Goal: Task Accomplishment & Management: Manage account settings

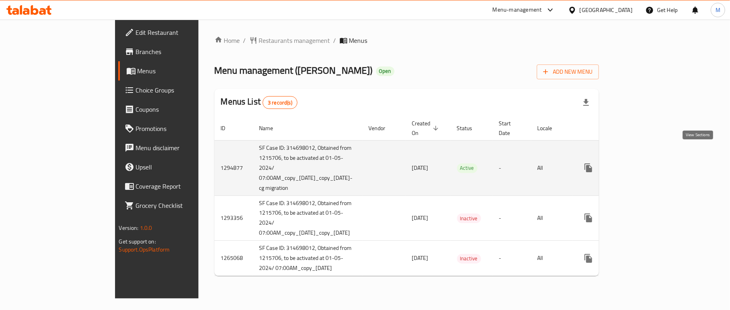
click at [650, 164] on icon "enhanced table" at bounding box center [645, 167] width 7 height 7
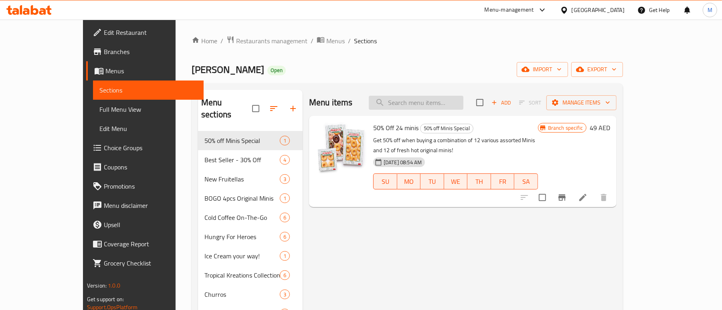
click at [420, 106] on input "search" at bounding box center [416, 103] width 95 height 14
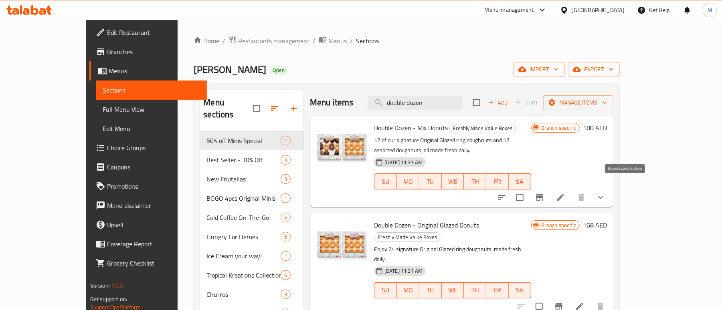
type input "double dozen"
click at [543, 194] on icon "Branch-specific-item" at bounding box center [539, 197] width 7 height 6
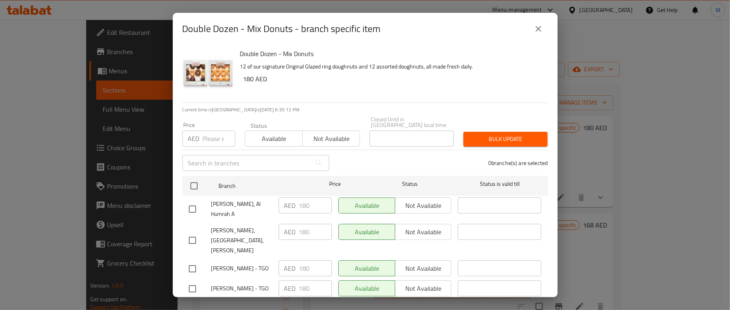
click at [545, 25] on button "close" at bounding box center [538, 28] width 19 height 19
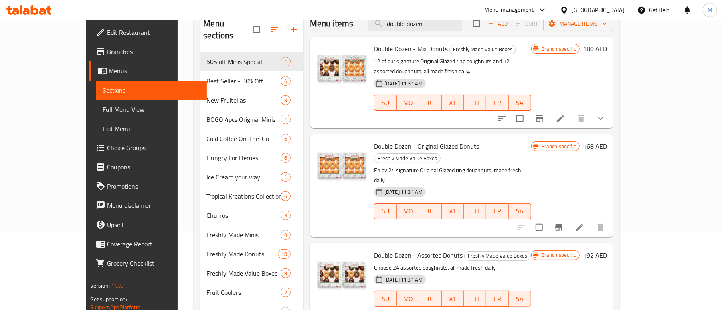
scroll to position [53, 0]
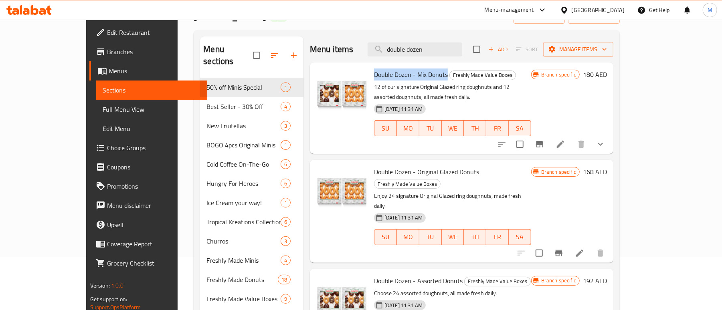
drag, startPoint x: 425, startPoint y: 76, endPoint x: 353, endPoint y: 75, distance: 72.2
click at [374, 75] on span "Double Dozen - Mix Donuts" at bounding box center [411, 75] width 74 height 12
copy span "Double Dozen - Mix Donuts"
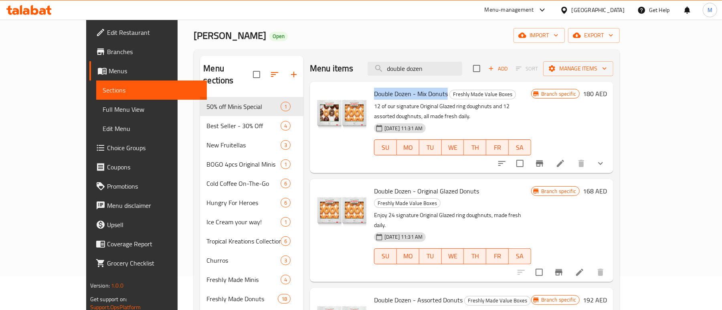
scroll to position [0, 0]
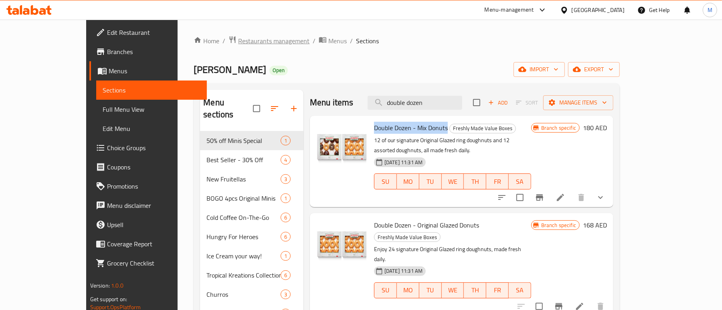
click at [238, 40] on span "Restaurants management" at bounding box center [273, 41] width 71 height 10
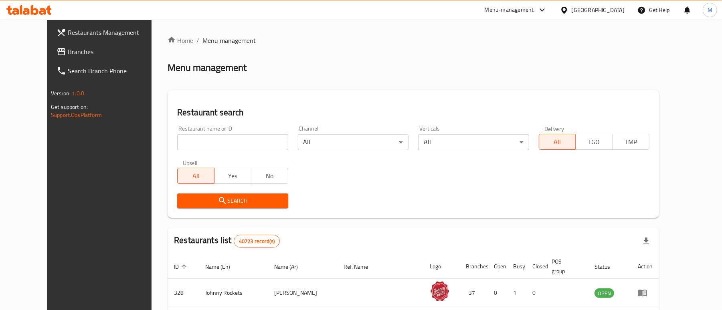
click at [65, 39] on link "Restaurants Management" at bounding box center [108, 32] width 117 height 19
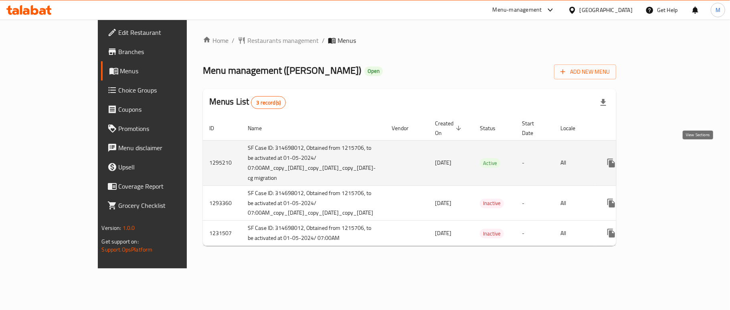
click at [674, 158] on icon "enhanced table" at bounding box center [669, 163] width 10 height 10
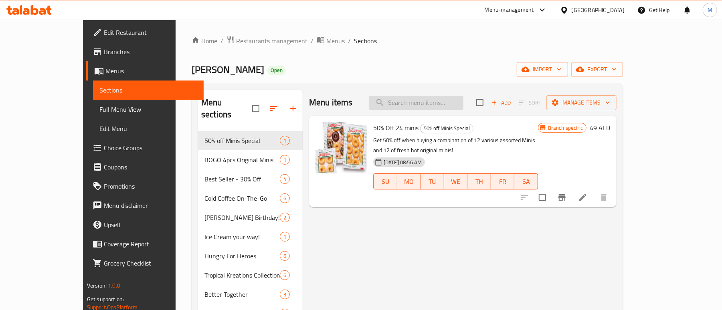
click at [422, 103] on input "search" at bounding box center [416, 103] width 95 height 14
paste input "Double Dozen - Mix Donuts"
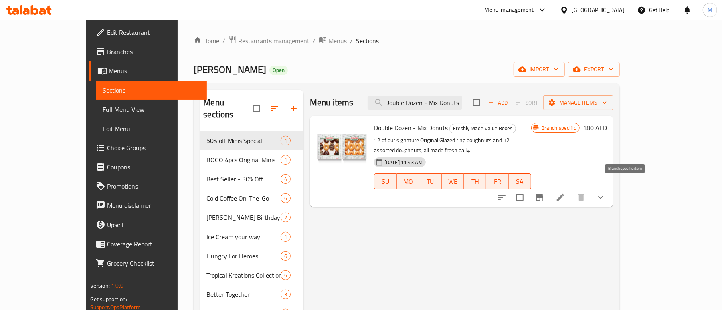
type input "Double Dozen - Mix Donuts"
click at [543, 194] on icon "Branch-specific-item" at bounding box center [539, 197] width 7 height 6
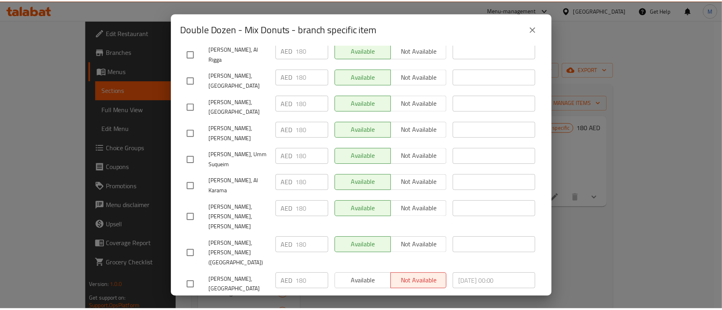
scroll to position [0, 0]
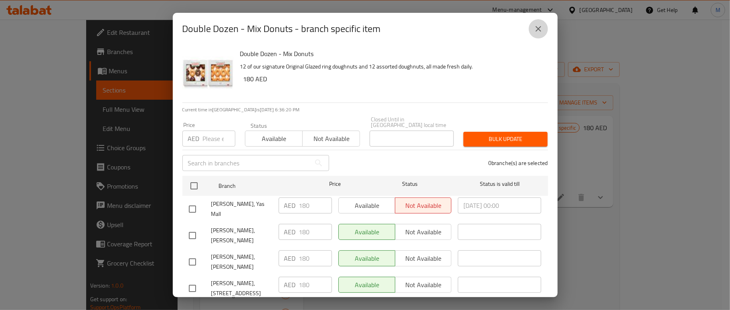
click at [539, 30] on icon "close" at bounding box center [538, 29] width 10 height 10
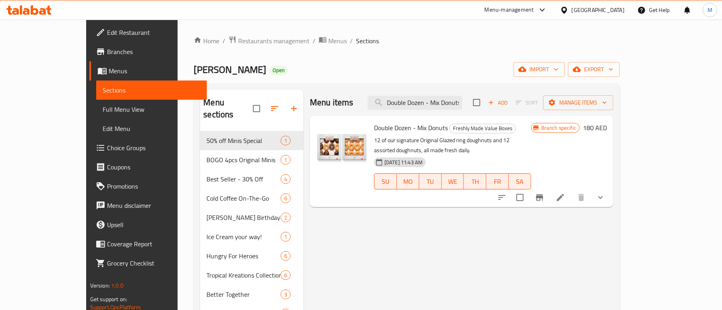
click at [385, 125] on span "Double Dozen - Mix Donuts" at bounding box center [411, 128] width 74 height 12
copy h6 "Double Dozen - Mix Donuts"
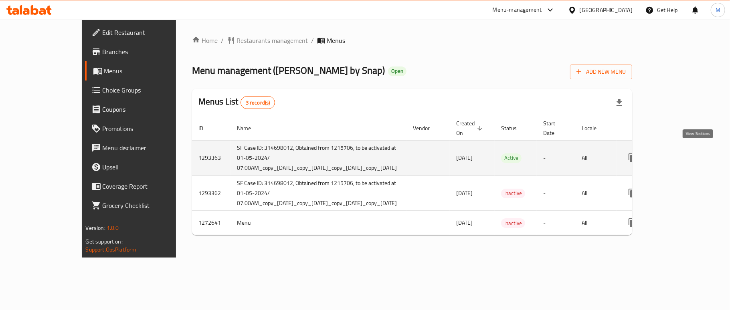
click at [695, 157] on icon "enhanced table" at bounding box center [690, 158] width 10 height 10
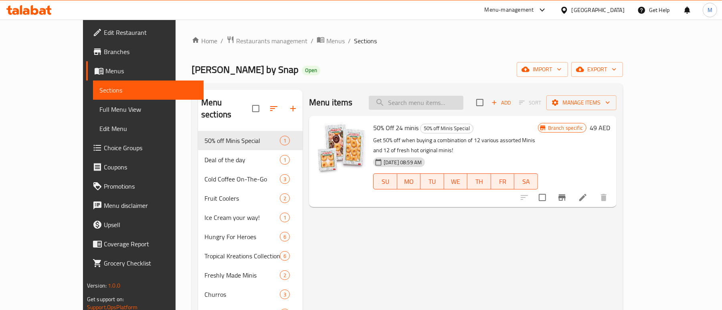
click at [438, 100] on input "search" at bounding box center [416, 103] width 95 height 14
paste input "Double Dozen - Mix Donuts"
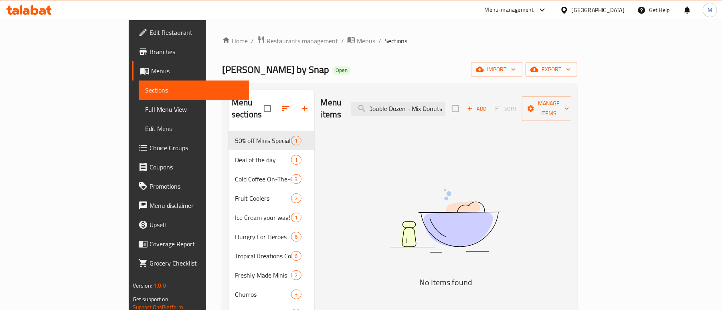
scroll to position [0, 2]
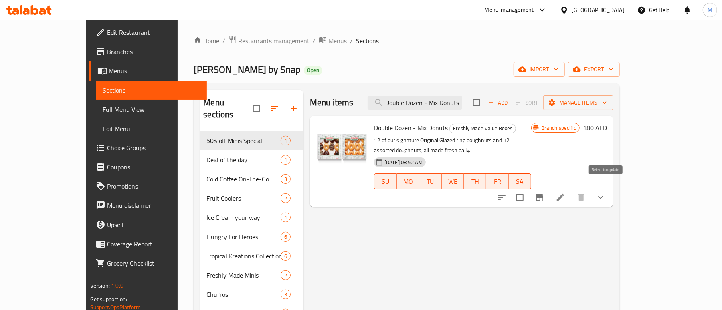
type input "Double Dozen - Mix Donuts"
click at [544, 193] on icon "Branch-specific-item" at bounding box center [540, 198] width 10 height 10
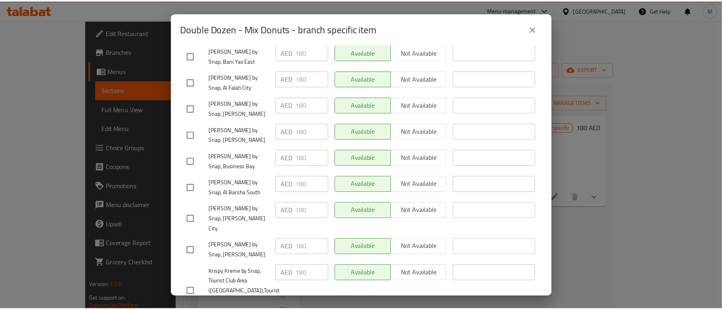
scroll to position [159, 0]
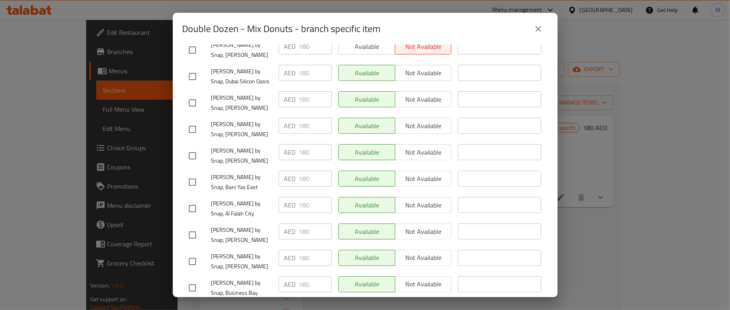
click at [537, 28] on icon "close" at bounding box center [538, 29] width 6 height 6
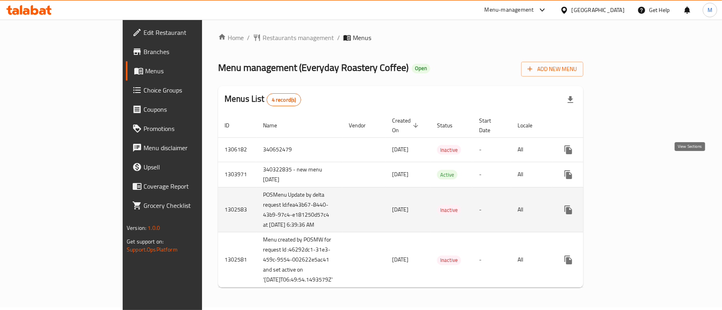
scroll to position [35, 0]
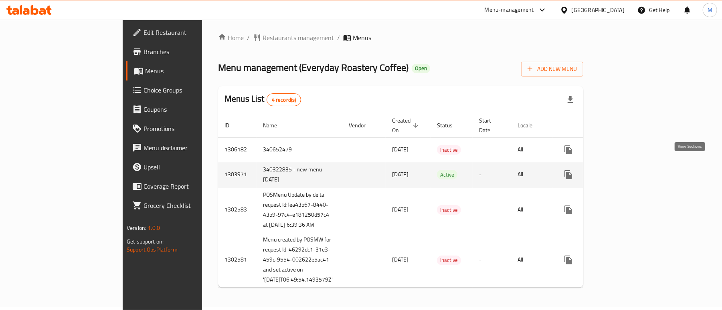
click at [631, 170] on icon "enhanced table" at bounding box center [626, 175] width 10 height 10
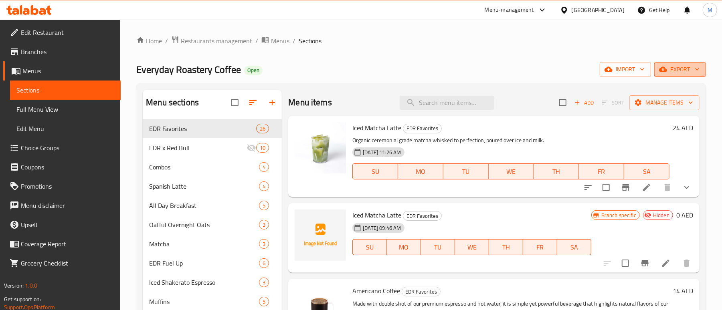
click at [698, 65] on span "export" at bounding box center [680, 70] width 39 height 10
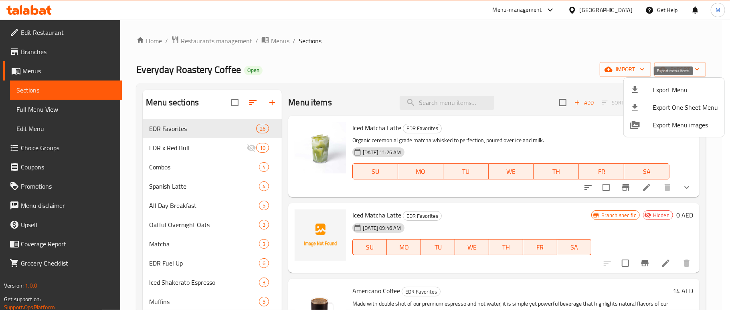
click at [643, 85] on div at bounding box center [641, 90] width 22 height 10
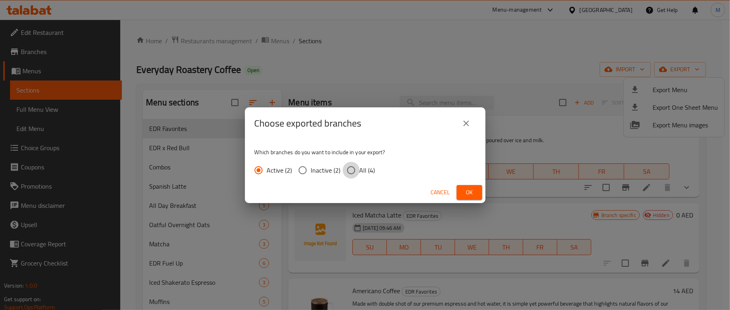
click at [356, 167] on input "All (4)" at bounding box center [351, 170] width 17 height 17
radio input "true"
click at [470, 196] on span "Ok" at bounding box center [469, 193] width 13 height 10
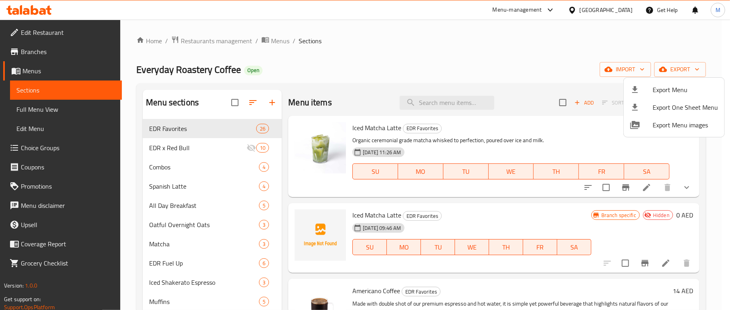
click at [181, 148] on div at bounding box center [365, 155] width 730 height 310
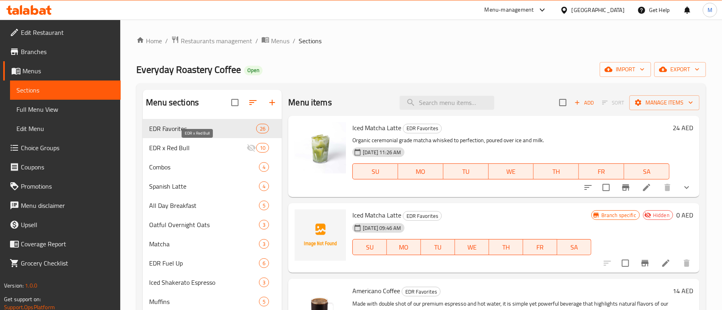
click at [179, 148] on span "EDR x Red Bull" at bounding box center [197, 148] width 97 height 10
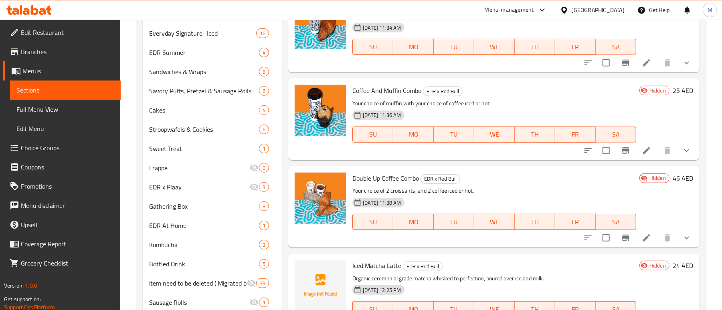
scroll to position [374, 0]
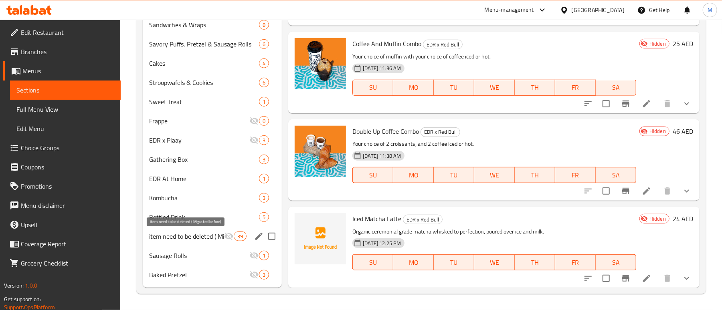
click at [198, 239] on span "item need to be deleted ( Migrated before)" at bounding box center [186, 237] width 75 height 10
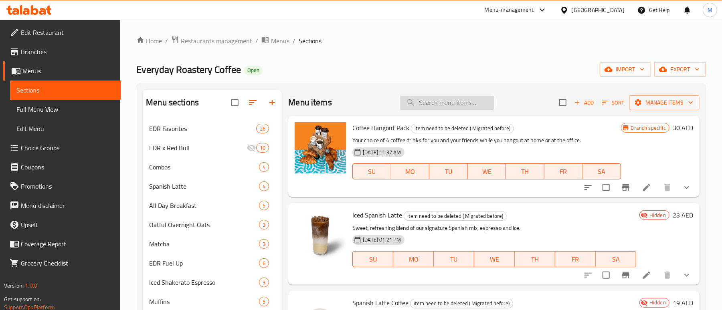
click at [419, 105] on input "search" at bounding box center [447, 103] width 95 height 14
paste input "Iced Latte"
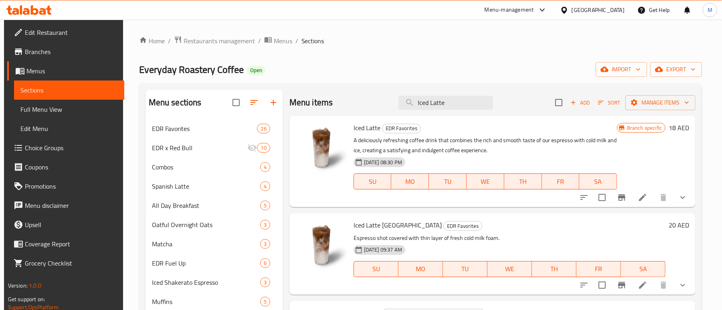
click at [438, 103] on input "Iced Latte" at bounding box center [445, 103] width 95 height 14
paste input "Shakerato Classic Coffe"
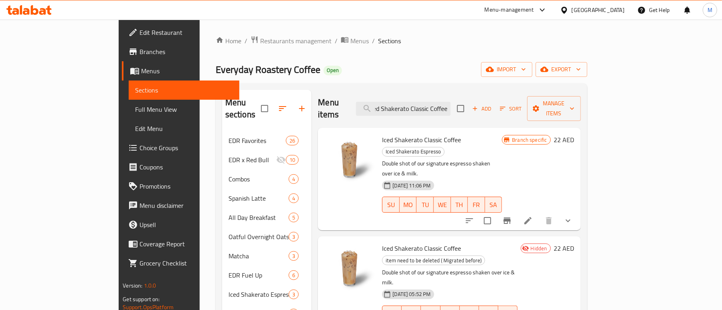
type input "Iced Shakerato Classic Coffee"
click at [573, 216] on icon "show more" at bounding box center [568, 221] width 10 height 10
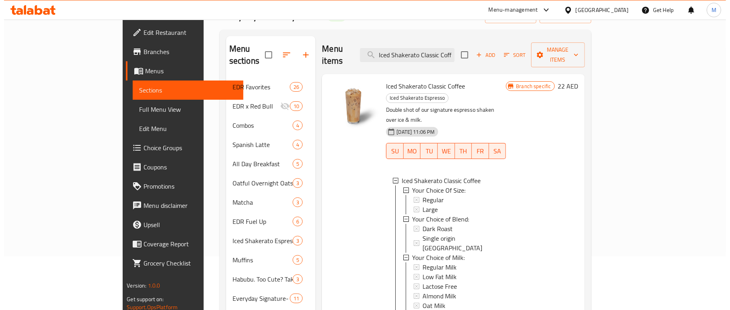
scroll to position [53, 0]
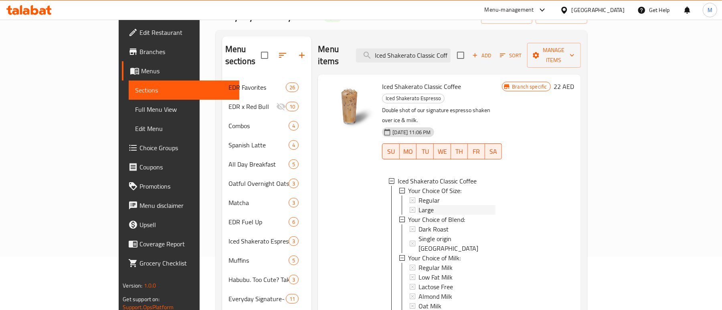
click at [418, 205] on div "Large" at bounding box center [456, 210] width 77 height 10
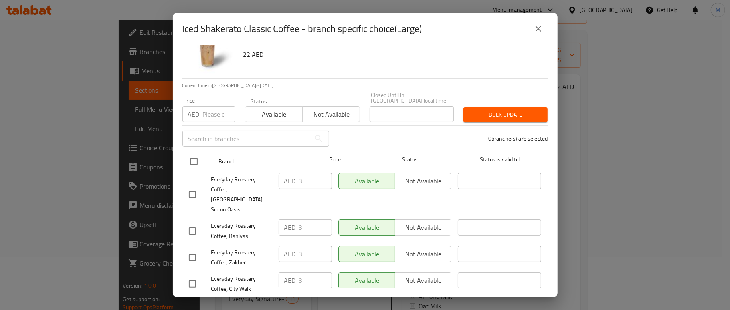
scroll to position [35, 0]
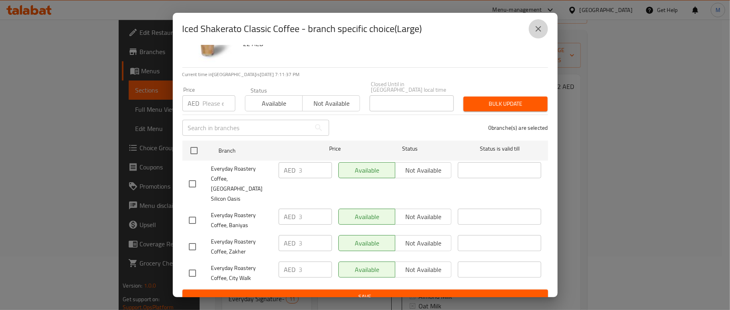
click at [537, 30] on icon "close" at bounding box center [538, 29] width 6 height 6
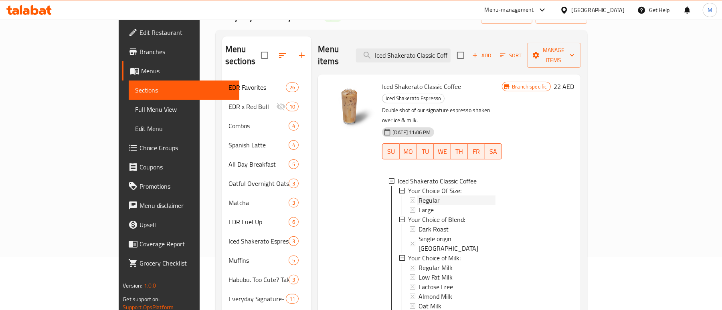
click at [418, 196] on span "Regular" at bounding box center [428, 201] width 21 height 10
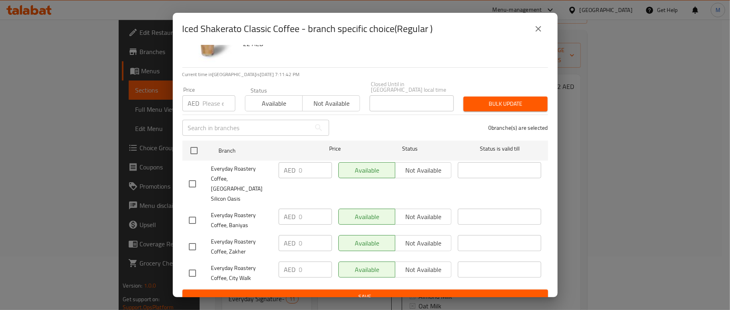
click at [536, 32] on icon "close" at bounding box center [538, 29] width 10 height 10
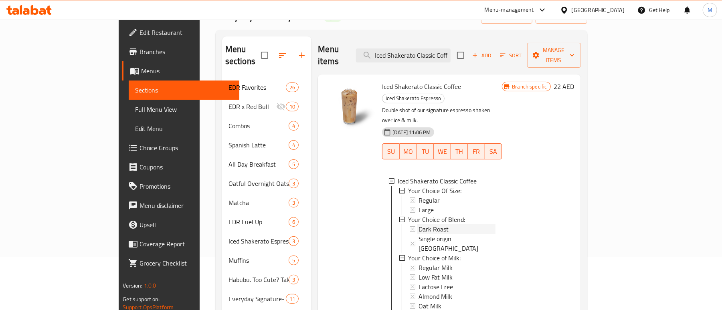
click at [418, 224] on span "Dark Roast" at bounding box center [433, 229] width 30 height 10
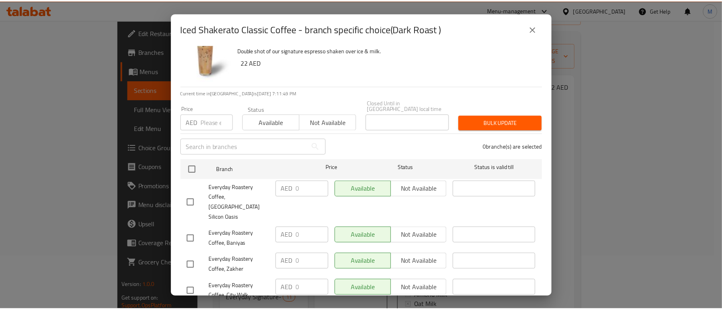
scroll to position [0, 0]
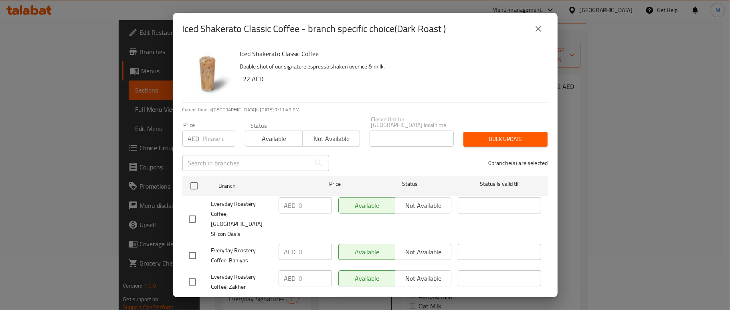
click at [535, 32] on icon "close" at bounding box center [538, 29] width 10 height 10
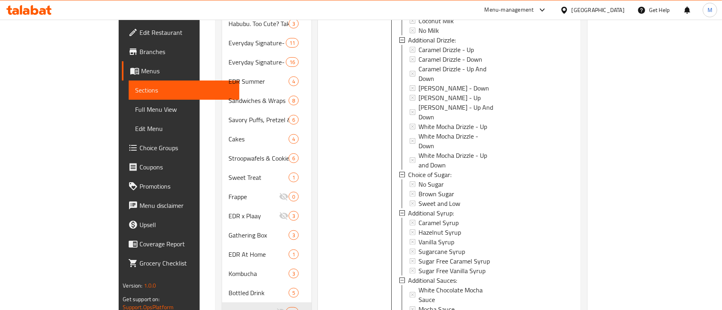
scroll to position [374, 0]
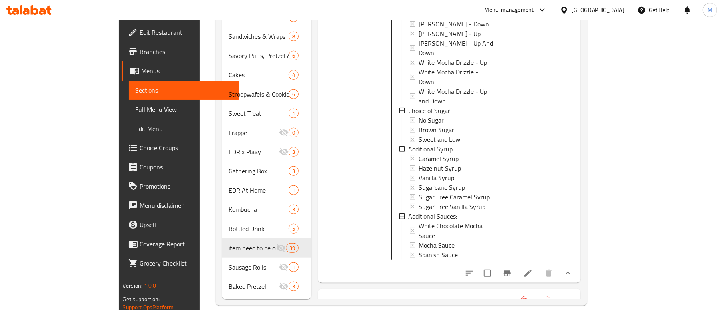
click at [539, 266] on li at bounding box center [528, 273] width 22 height 14
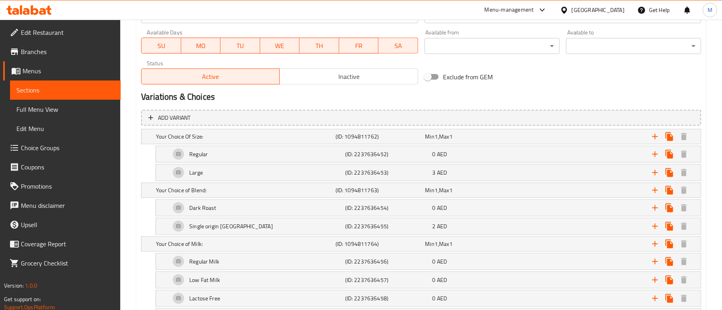
scroll to position [374, 0]
click at [211, 133] on h5 "Your Choice Of Size:" at bounding box center [244, 137] width 176 height 8
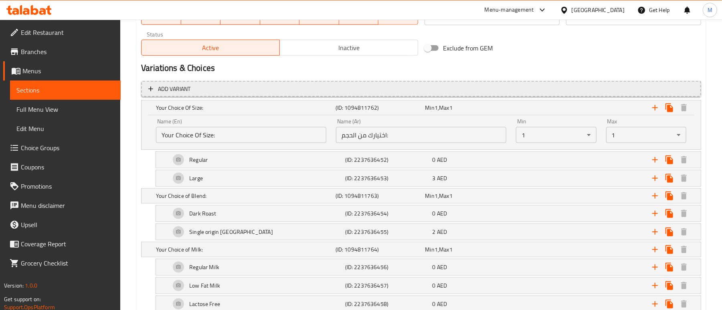
scroll to position [427, 0]
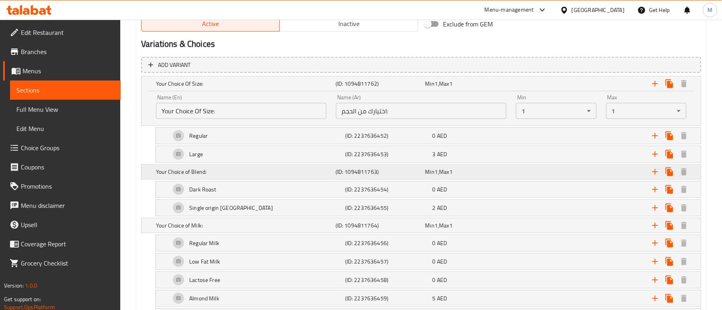
click at [194, 88] on h5 "Your Choice of Blend:" at bounding box center [244, 84] width 176 height 8
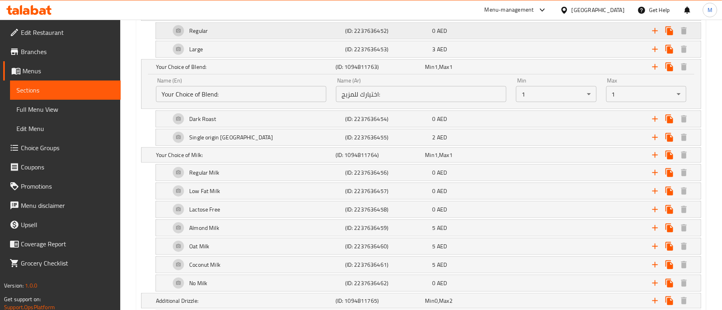
scroll to position [534, 0]
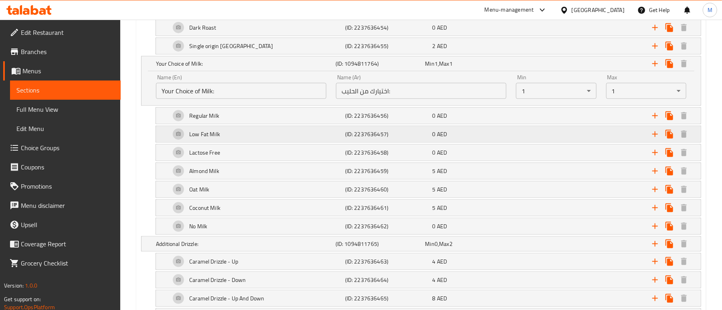
scroll to position [641, 0]
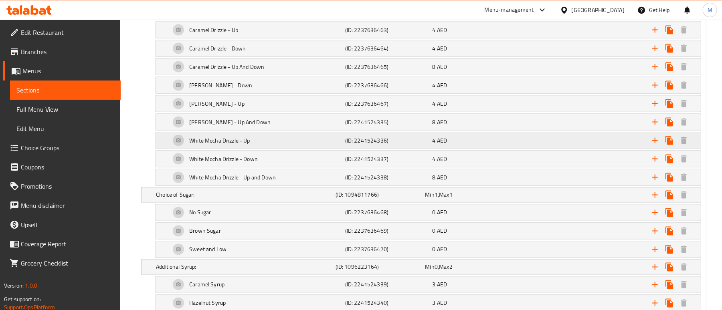
scroll to position [908, 0]
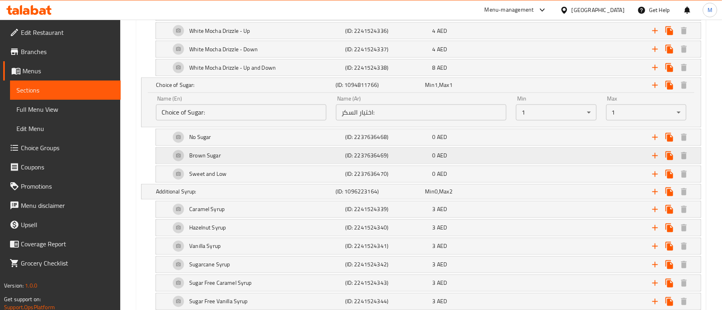
scroll to position [1015, 0]
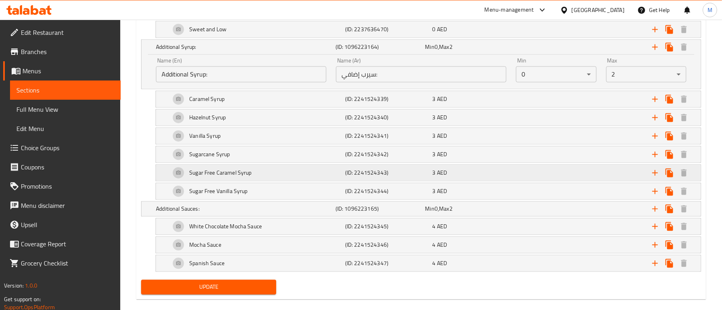
scroll to position [1166, 0]
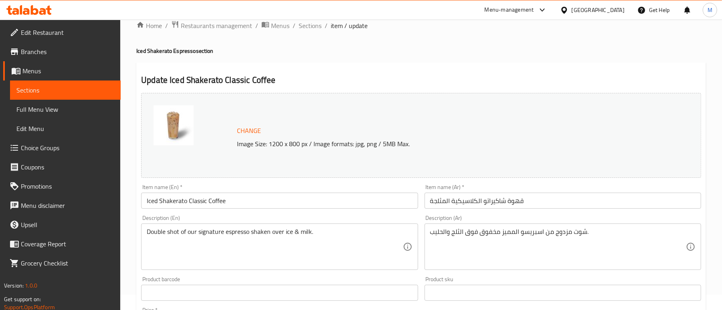
scroll to position [0, 0]
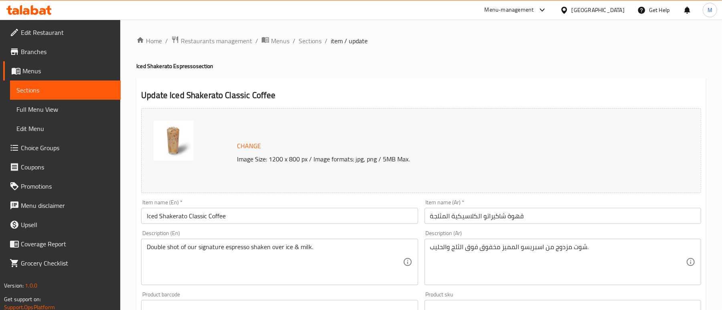
click at [222, 218] on input "Iced Shakerato Classic Coffee" at bounding box center [279, 216] width 277 height 16
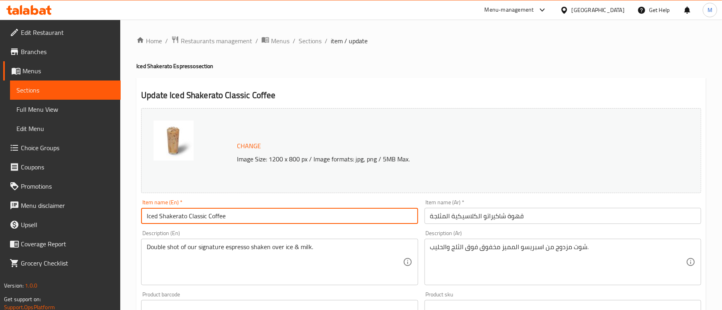
click at [222, 218] on input "Iced Shakerato Classic Coffee" at bounding box center [279, 216] width 277 height 16
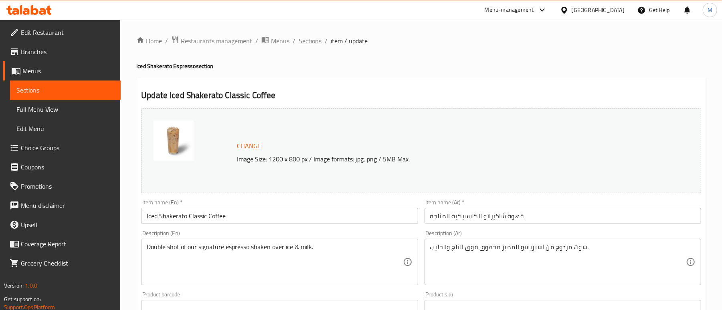
click at [316, 42] on span "Sections" at bounding box center [310, 41] width 23 height 10
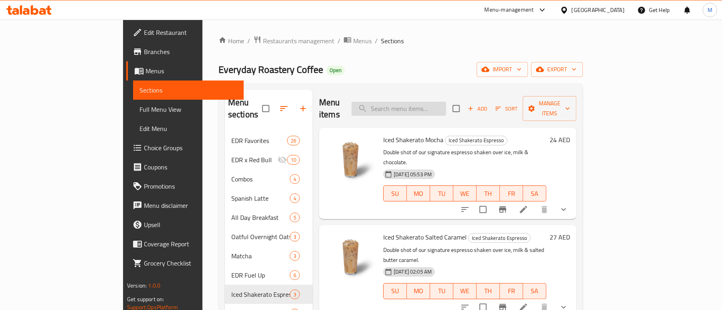
click at [446, 102] on input "search" at bounding box center [399, 109] width 95 height 14
paste input "Bakery Box"
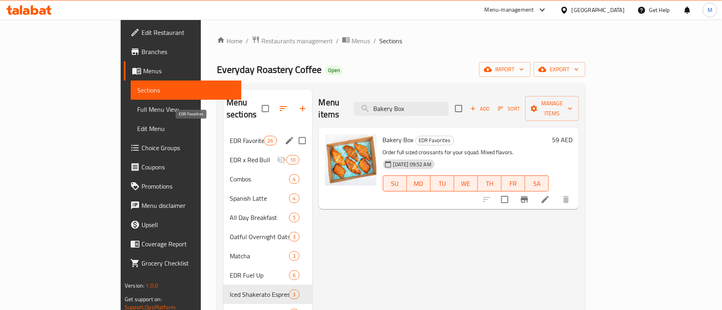
type input "Bakery Box"
click at [230, 136] on span "EDR Favorites" at bounding box center [247, 141] width 34 height 10
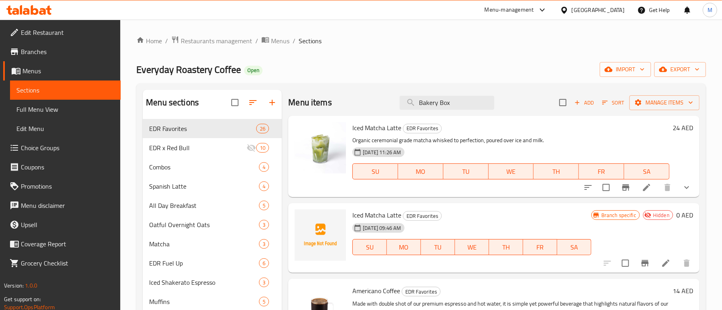
click at [432, 107] on input "Bakery Box" at bounding box center [447, 103] width 95 height 14
click at [430, 108] on input "Bakery Box" at bounding box center [447, 103] width 95 height 14
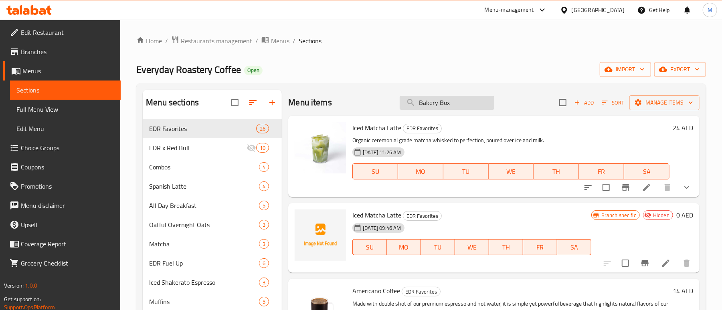
click at [430, 108] on input "Bakery Box" at bounding box center [447, 103] width 95 height 14
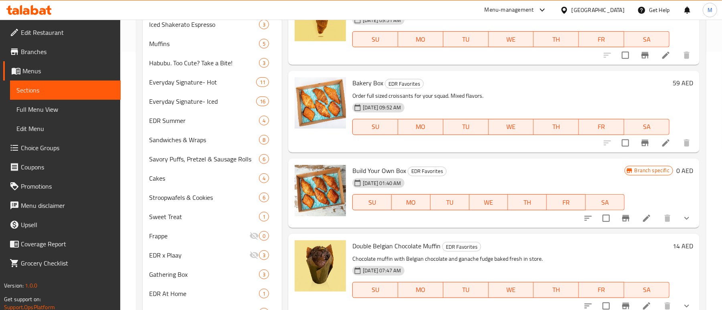
scroll to position [274, 0]
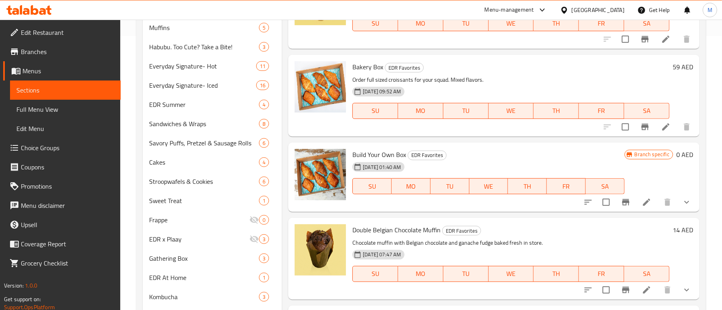
click at [655, 121] on li at bounding box center [666, 127] width 22 height 14
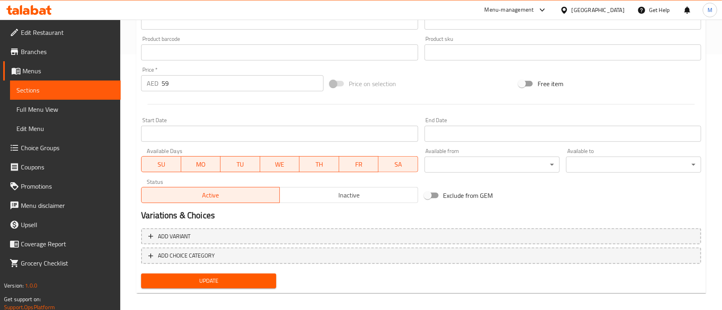
scroll to position [261, 0]
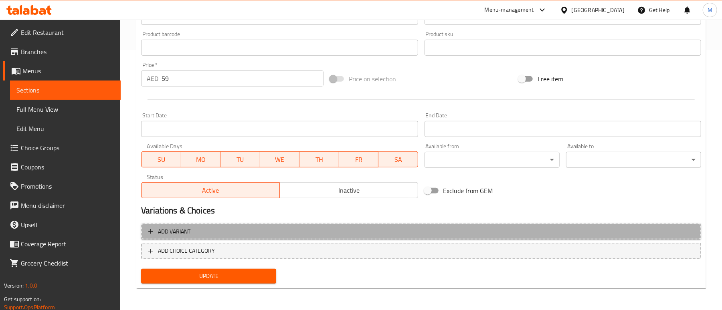
click at [224, 228] on span "Add variant" at bounding box center [420, 232] width 545 height 10
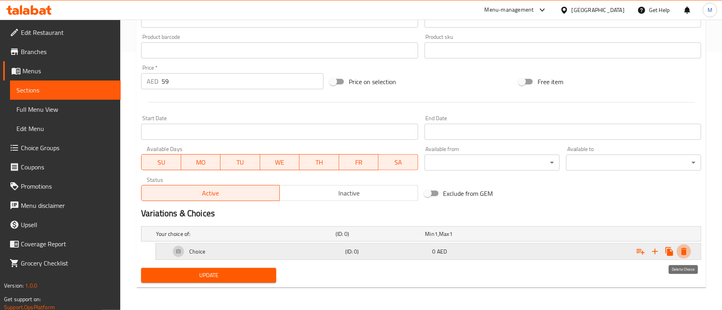
click at [681, 252] on icon "Expand" at bounding box center [684, 252] width 10 height 10
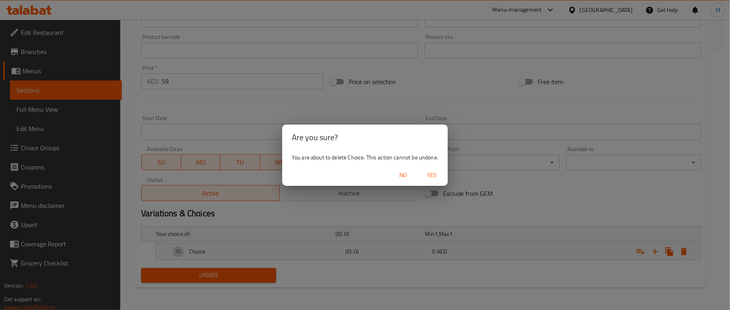
click at [430, 176] on span "Yes" at bounding box center [431, 175] width 19 height 10
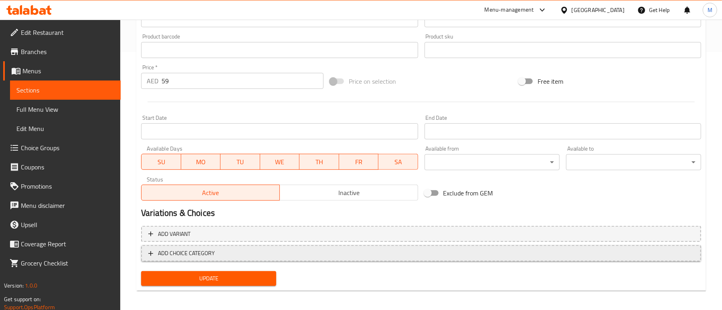
click at [202, 253] on span "ADD CHOICE CATEGORY" at bounding box center [186, 254] width 57 height 10
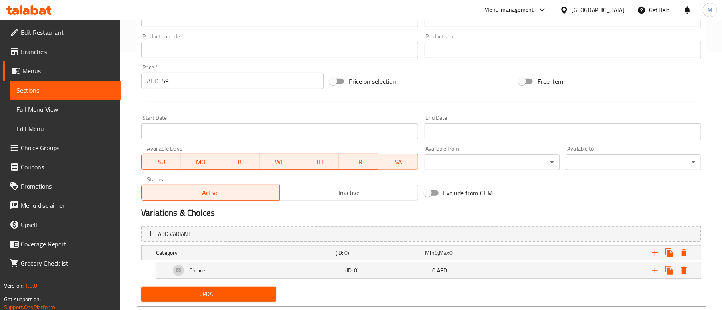
scroll to position [277, 0]
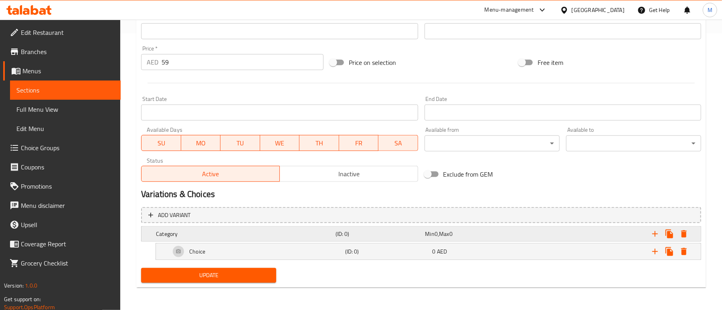
click at [371, 234] on h5 "(ID: 0)" at bounding box center [378, 234] width 87 height 8
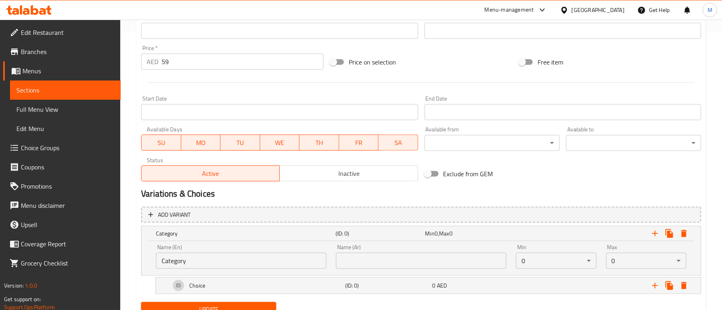
click at [256, 259] on input "Category" at bounding box center [241, 261] width 170 height 16
paste input "Your Choice of 1st Croissant"
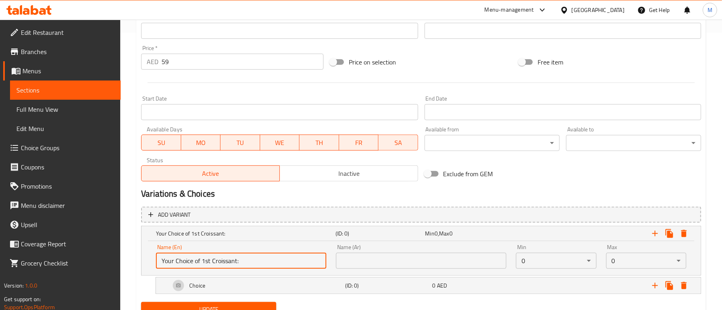
type input "Your Choice of 1st Croissant:"
click at [488, 261] on input "text" at bounding box center [421, 261] width 170 height 16
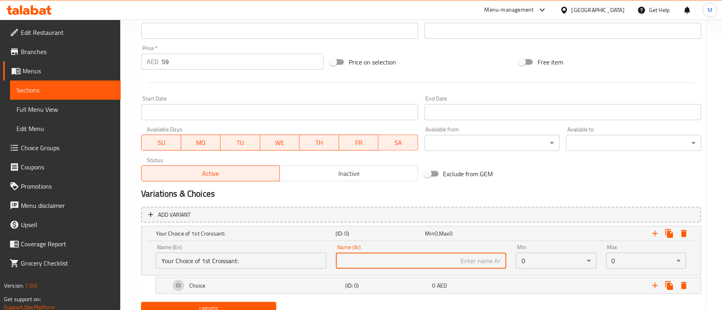
click at [472, 262] on input "text" at bounding box center [421, 261] width 170 height 16
paste input "اختيارك من الكرواسون الأول"
type input "اختيارك من الكرواسون الأول:"
click at [536, 172] on div "Exclude from GEM" at bounding box center [515, 174] width 189 height 22
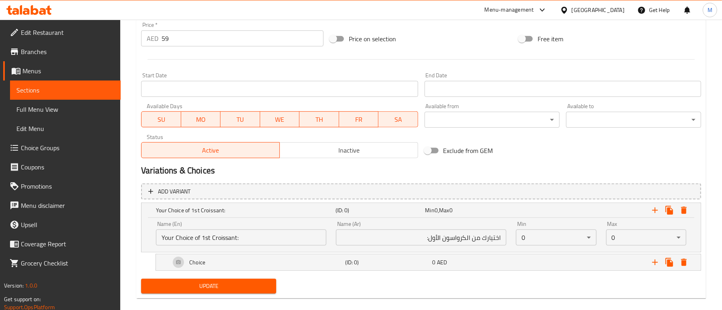
scroll to position [312, 0]
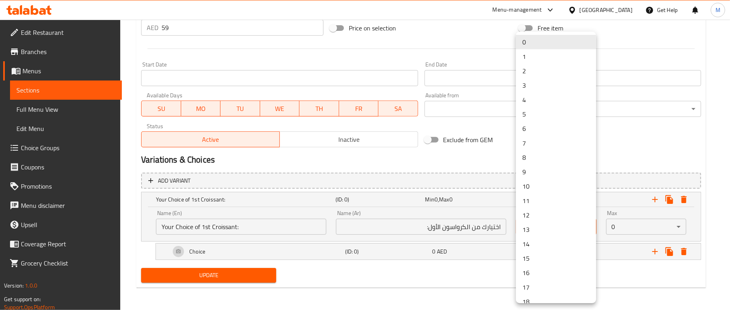
click at [536, 59] on li "1" at bounding box center [556, 56] width 80 height 14
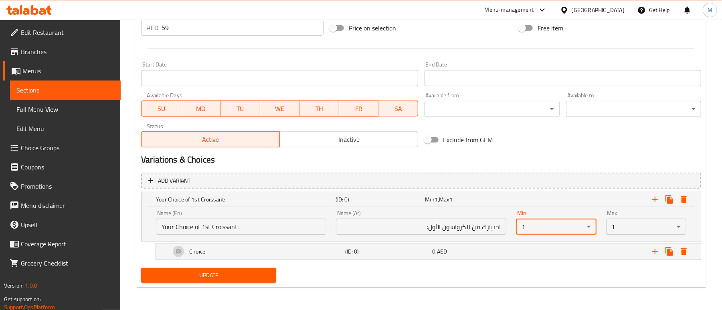
click at [587, 145] on div "Exclude from GEM" at bounding box center [515, 140] width 189 height 22
click at [482, 204] on div "0 AED" at bounding box center [468, 200] width 87 height 8
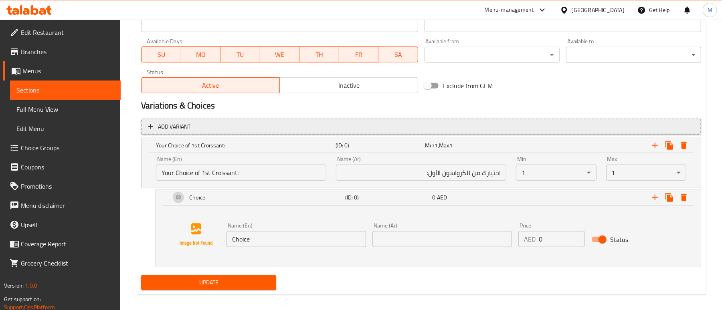
scroll to position [373, 0]
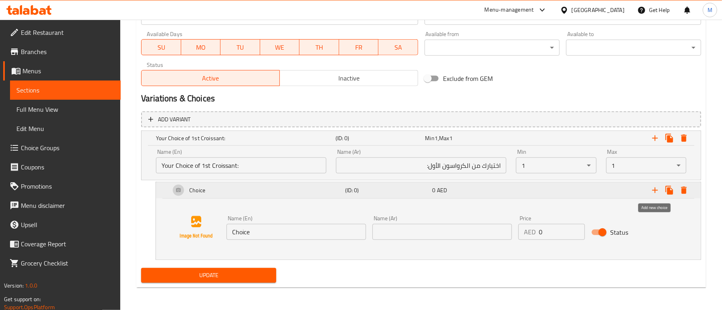
click at [656, 194] on icon "Expand" at bounding box center [655, 191] width 10 height 10
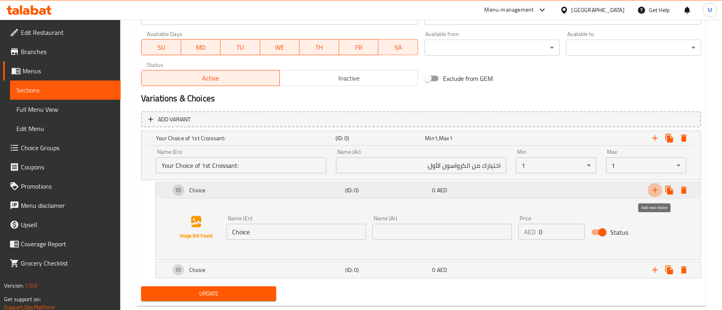
click at [656, 194] on icon "Expand" at bounding box center [655, 191] width 10 height 10
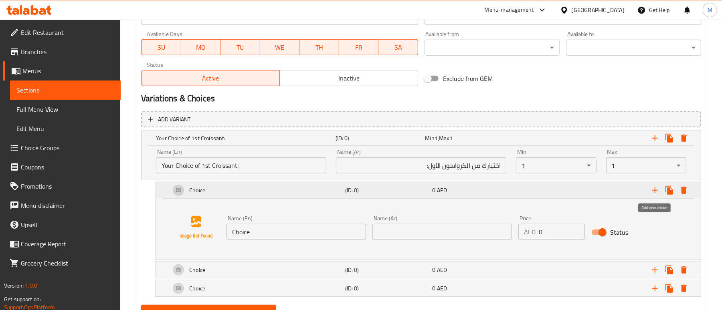
click at [656, 194] on icon "Expand" at bounding box center [655, 191] width 10 height 10
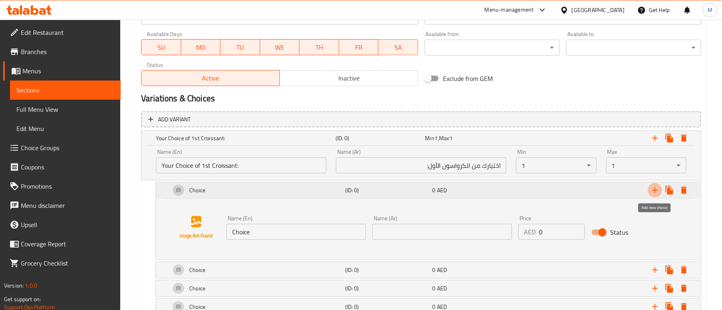
click at [656, 194] on icon "Expand" at bounding box center [655, 191] width 10 height 10
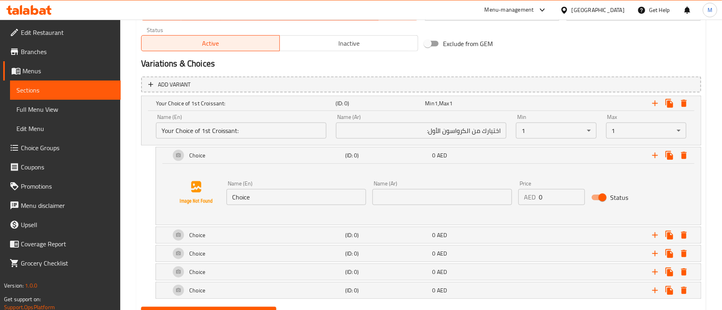
scroll to position [426, 0]
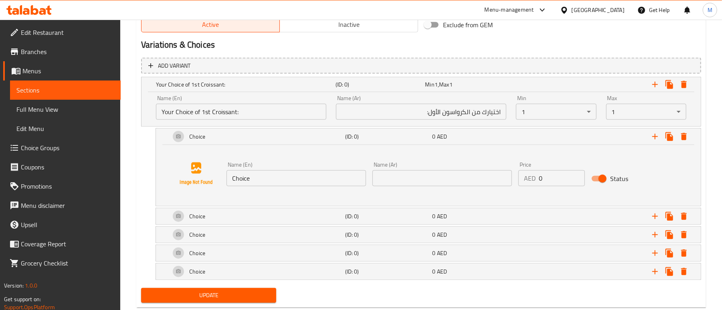
click at [306, 183] on input "Choice" at bounding box center [295, 178] width 139 height 16
paste input "Butter Croissant"
type input "Butter Croissant"
click at [454, 182] on input "text" at bounding box center [441, 178] width 139 height 16
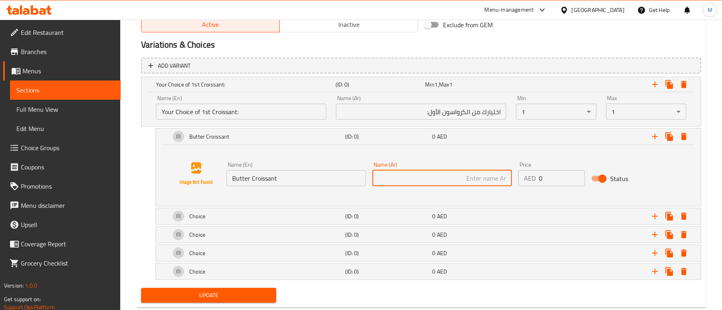
click at [483, 179] on input "text" at bounding box center [441, 178] width 139 height 16
paste input "كرواسون الزبدة"
type input "كرواسون زبدة"
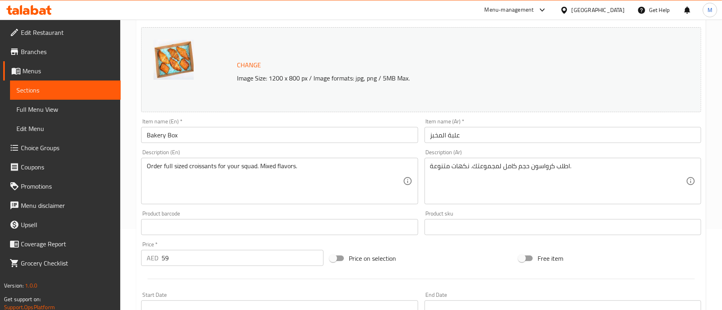
scroll to position [0, 0]
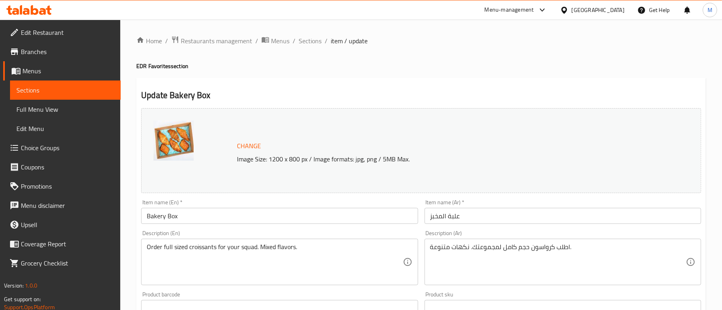
click at [186, 210] on input "Bakery Box" at bounding box center [279, 216] width 277 height 16
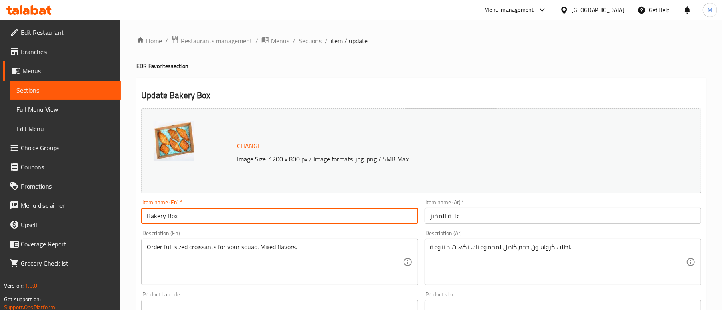
click at [186, 211] on input "Bakery Box" at bounding box center [279, 216] width 277 height 16
click at [315, 42] on span "Sections" at bounding box center [310, 41] width 23 height 10
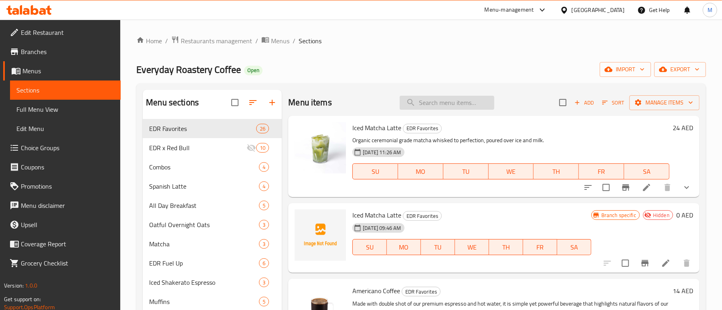
click at [426, 100] on input "search" at bounding box center [447, 103] width 95 height 14
paste input "Bakery Box"
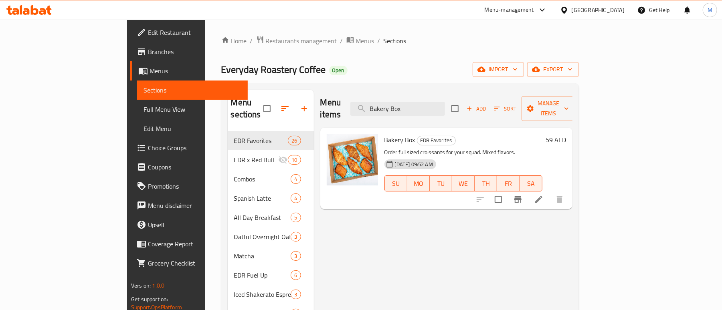
type input "Bakery Box"
click at [384, 134] on span "Bakery Box" at bounding box center [399, 140] width 31 height 12
copy h6 "Bakery Box"
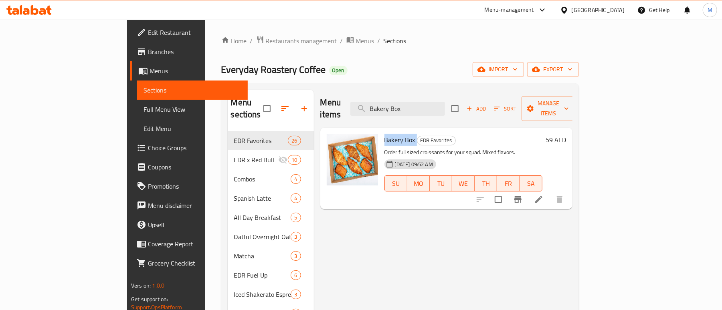
copy h6 "Bakery Box"
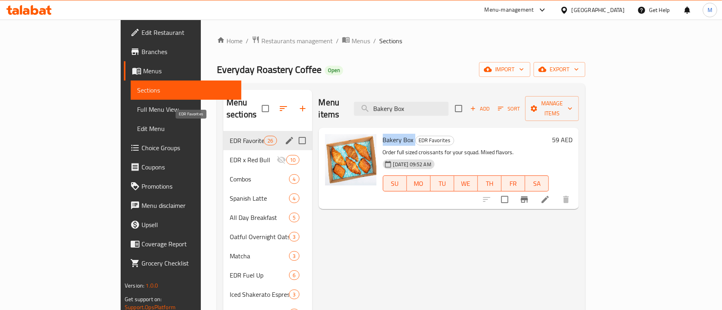
click at [230, 136] on span "EDR Favorites" at bounding box center [247, 141] width 34 height 10
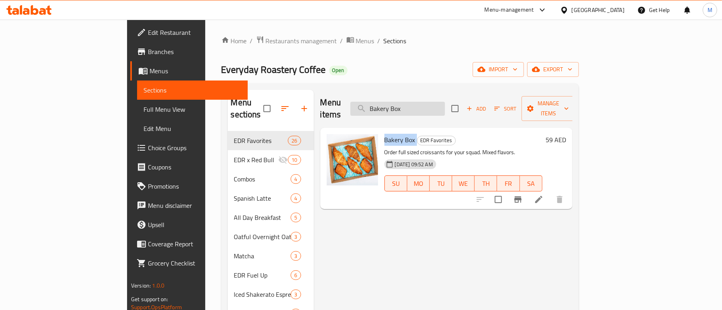
click at [445, 102] on input "Bakery Box" at bounding box center [397, 109] width 95 height 14
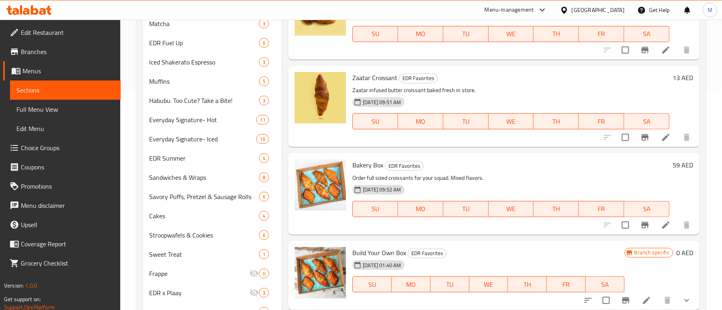
scroll to position [228, 0]
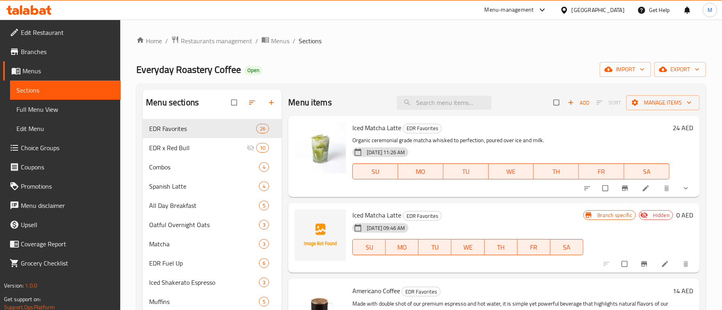
click at [57, 145] on span "Choice Groups" at bounding box center [67, 148] width 93 height 10
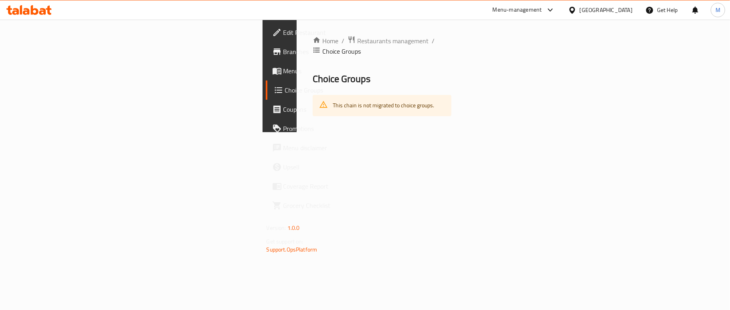
click at [304, 132] on div "Home / Restaurants management / Choice Groups Choice Groups This chain is not m…" at bounding box center [382, 76] width 171 height 113
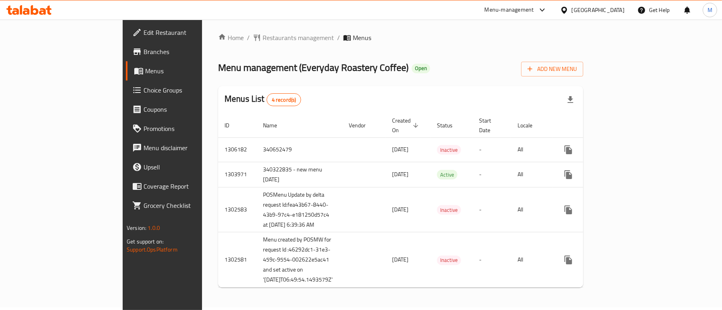
scroll to position [35, 0]
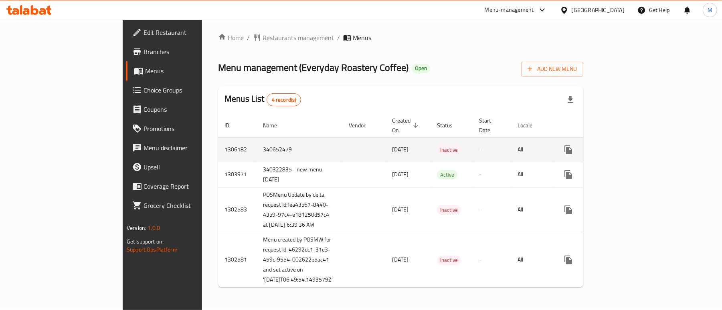
click at [631, 145] on icon "enhanced table" at bounding box center [626, 150] width 10 height 10
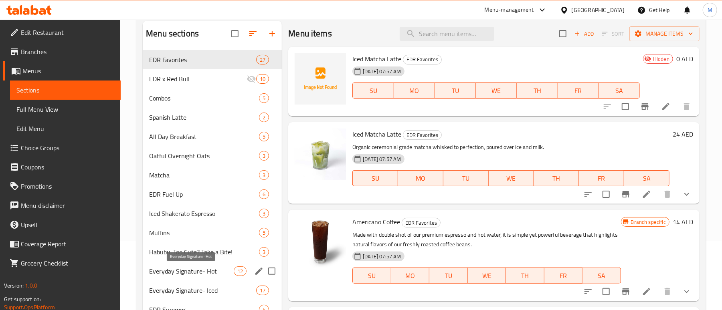
scroll to position [53, 0]
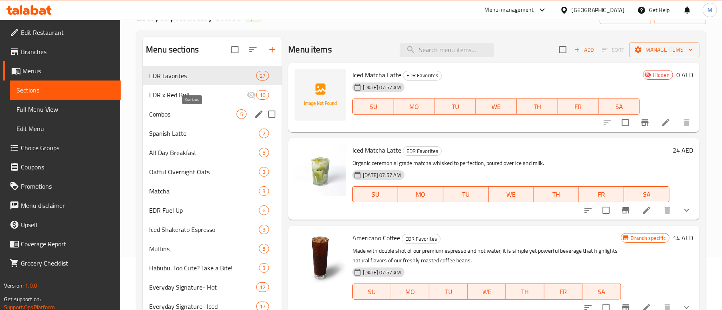
click at [161, 114] on span "Combos" at bounding box center [192, 114] width 87 height 10
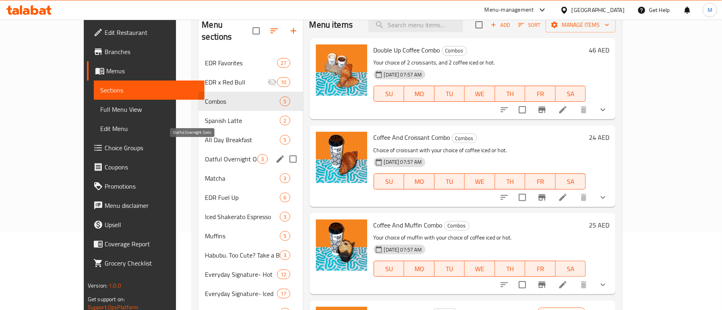
scroll to position [53, 0]
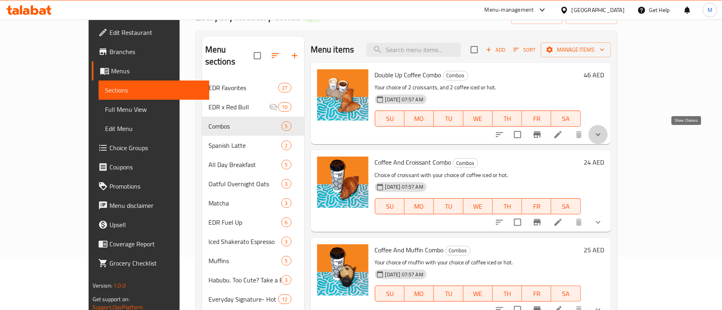
click at [603, 135] on icon "show more" at bounding box center [598, 135] width 10 height 10
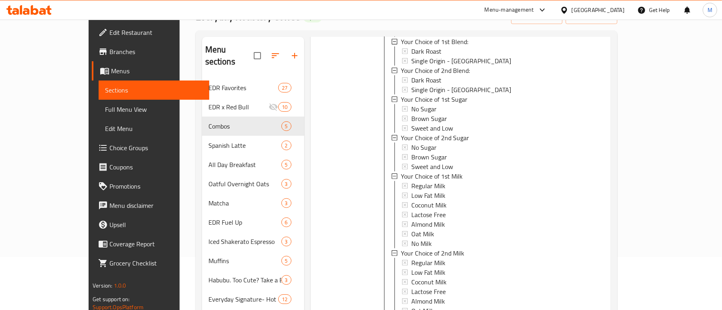
scroll to position [581, 0]
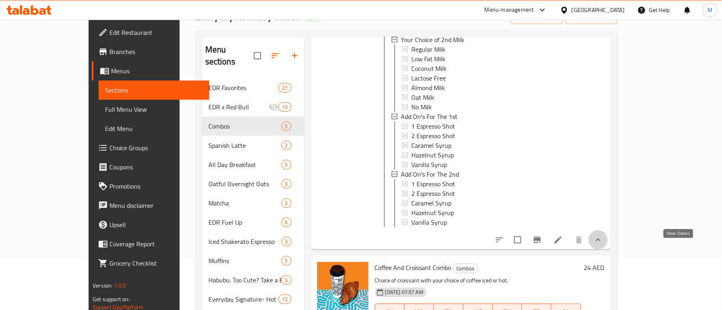
click at [603, 245] on icon "show more" at bounding box center [598, 240] width 10 height 10
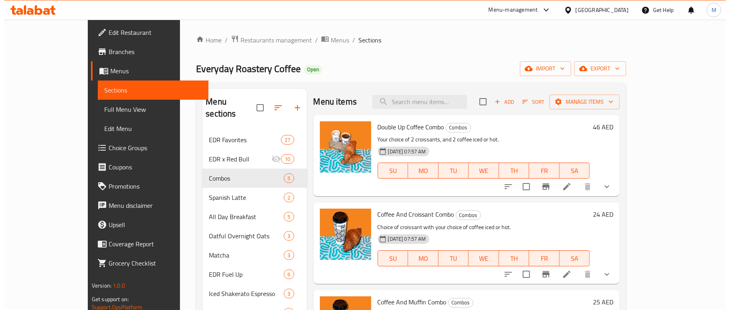
scroll to position [0, 0]
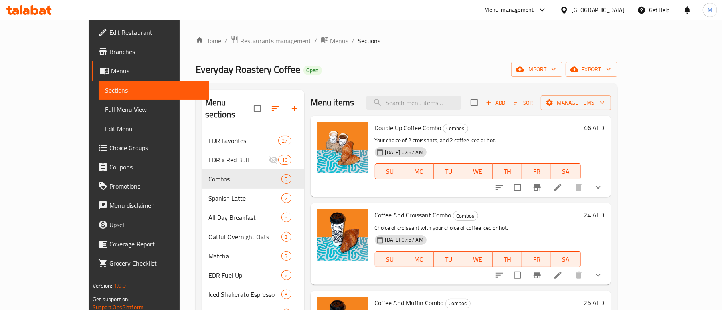
click at [330, 37] on span "Menus" at bounding box center [339, 41] width 18 height 10
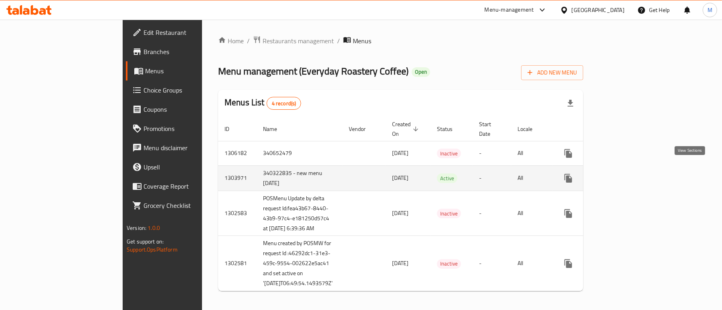
click at [631, 174] on icon "enhanced table" at bounding box center [626, 179] width 10 height 10
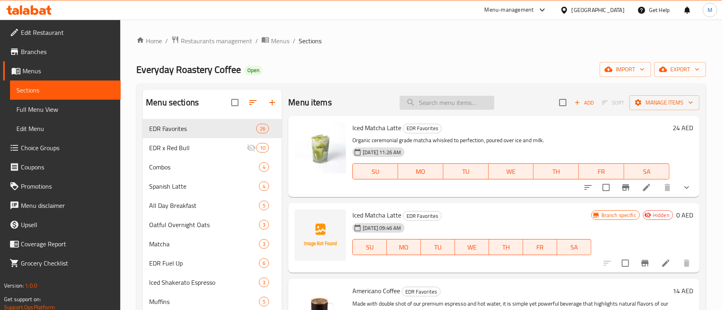
click at [434, 106] on input "search" at bounding box center [447, 103] width 95 height 14
paste input "Bakery Box"
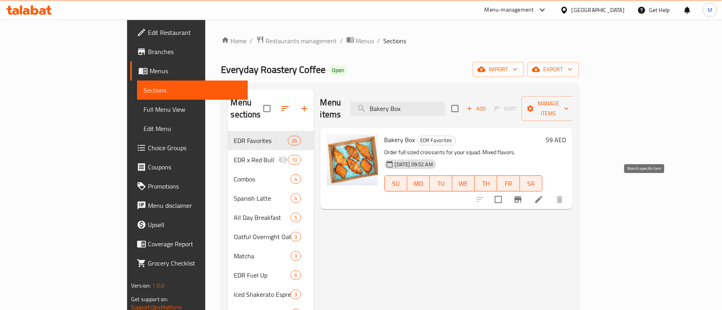
click at [527, 191] on button "Branch-specific-item" at bounding box center [517, 199] width 19 height 19
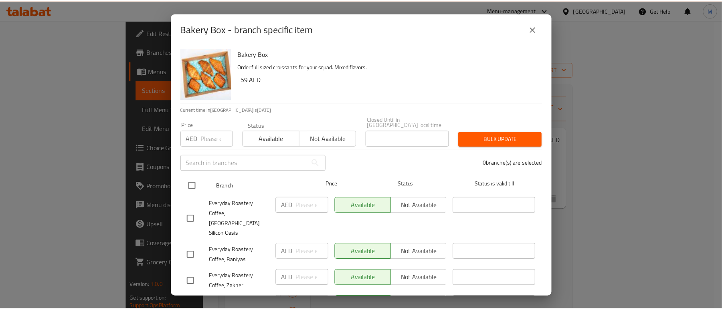
scroll to position [35, 0]
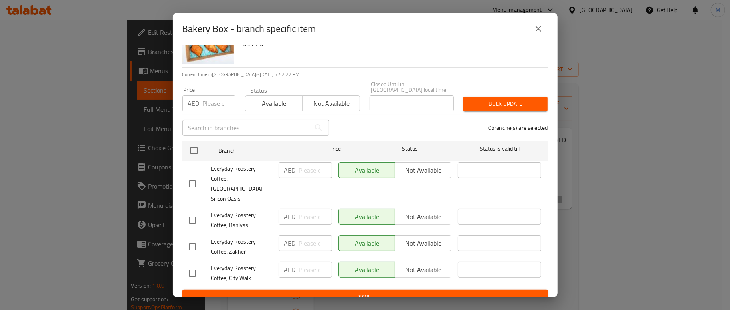
click at [537, 29] on icon "close" at bounding box center [538, 29] width 10 height 10
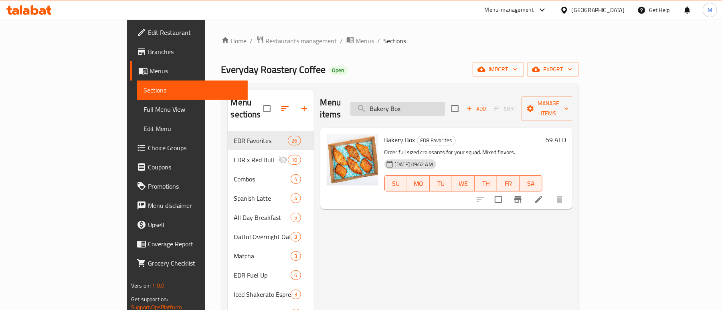
click at [440, 105] on input "Bakery Box" at bounding box center [397, 109] width 95 height 14
paste input "Build Your Own -"
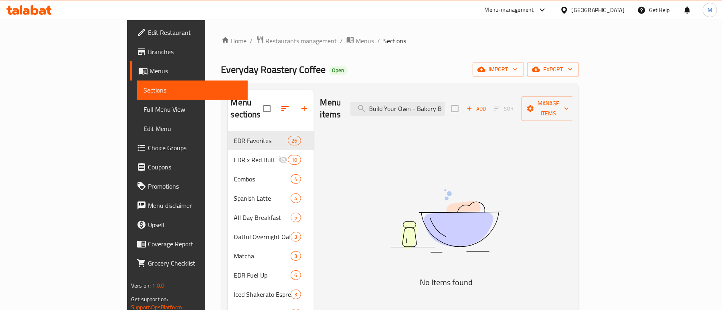
scroll to position [0, 0]
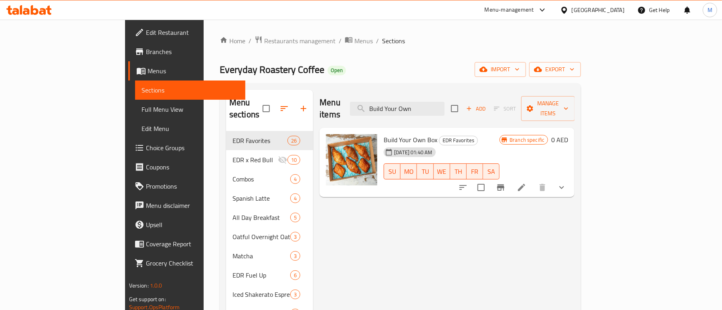
type input "Build Your Own"
click at [566, 183] on icon "show more" at bounding box center [562, 188] width 10 height 10
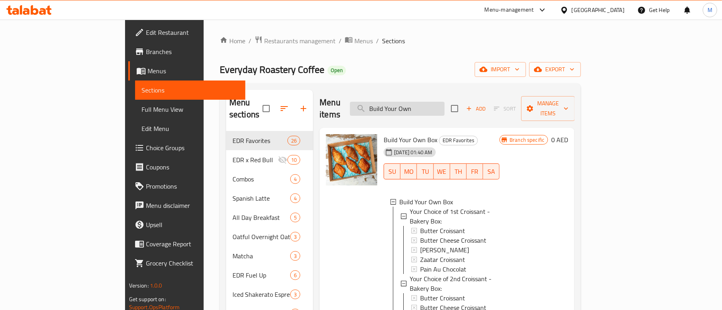
click at [443, 105] on input "Build Your Own" at bounding box center [397, 109] width 95 height 14
click at [390, 134] on span "Build Your Own Box" at bounding box center [411, 140] width 54 height 12
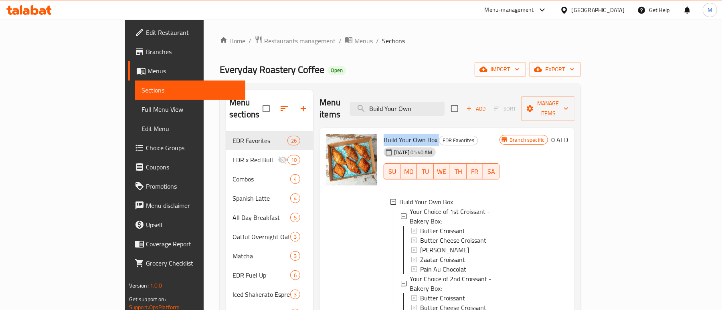
click at [390, 134] on span "Build Your Own Box" at bounding box center [411, 140] width 54 height 12
copy h6 "Build Your Own Box"
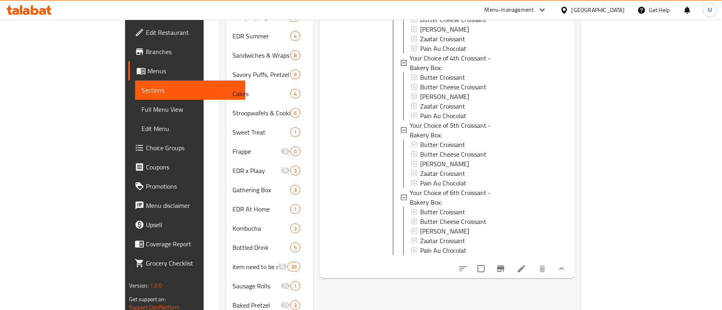
scroll to position [374, 0]
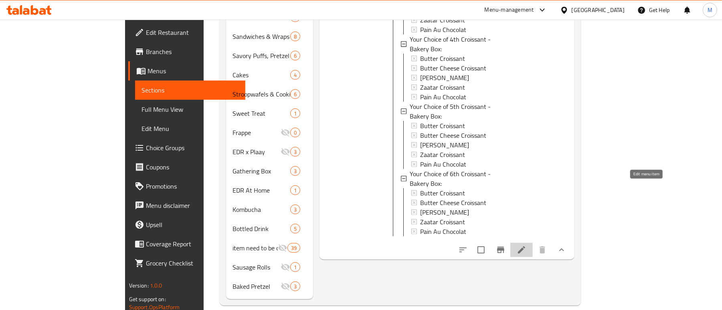
click at [526, 245] on icon at bounding box center [522, 250] width 10 height 10
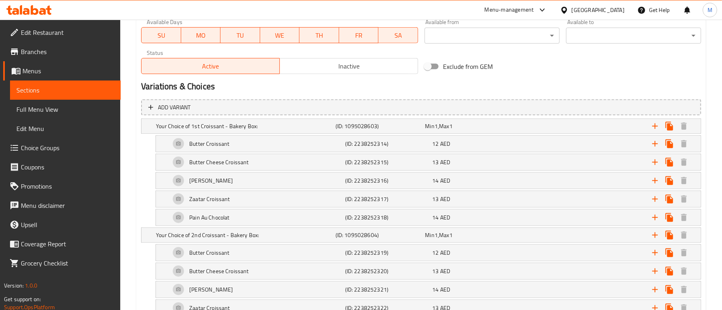
scroll to position [371, 0]
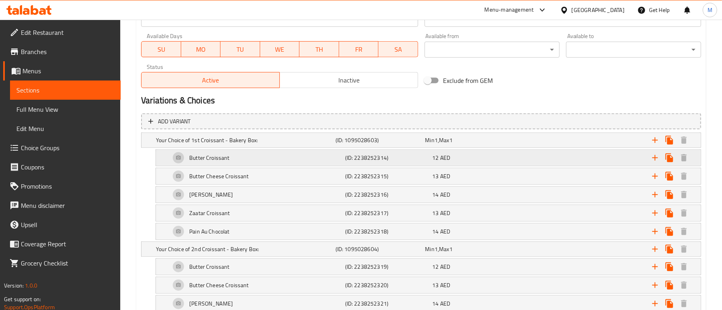
click at [525, 149] on div "Expand" at bounding box center [603, 140] width 180 height 18
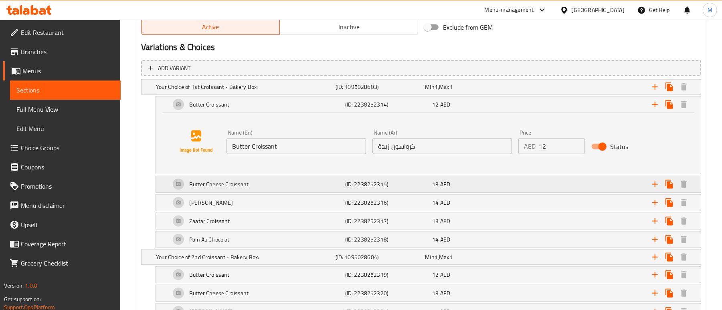
click at [481, 93] on div "13 AED" at bounding box center [469, 86] width 90 height 11
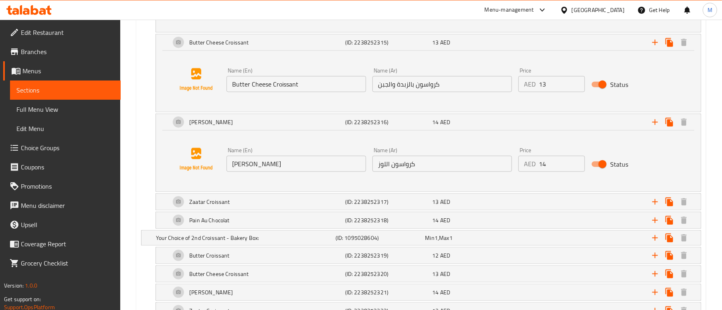
scroll to position [584, 0]
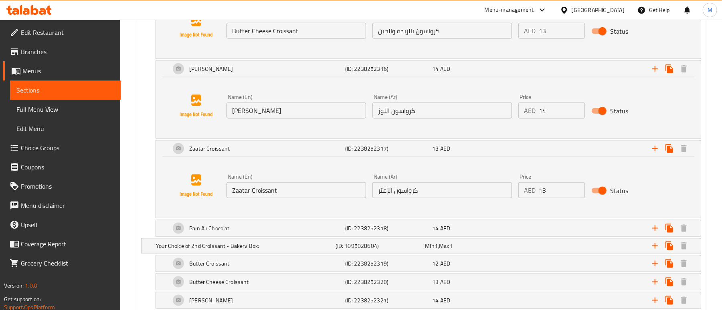
scroll to position [638, 0]
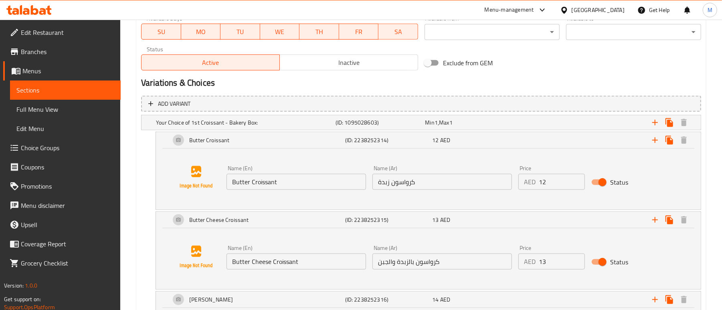
scroll to position [371, 0]
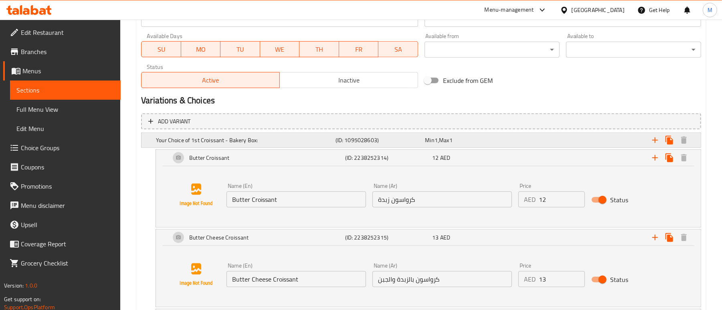
click at [258, 141] on h5 "Your Choice of 1st Croissant - Bakery Box:" at bounding box center [244, 140] width 176 height 8
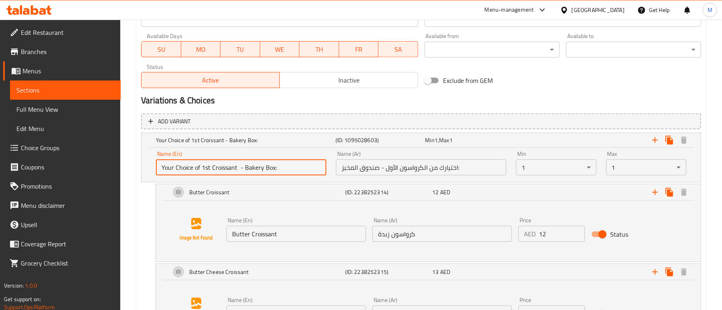
click at [276, 167] on input "Your Choice of 1st Croissant - Bakery Box:" at bounding box center [241, 168] width 170 height 16
click at [563, 92] on div "Variations & Choices" at bounding box center [421, 100] width 566 height 18
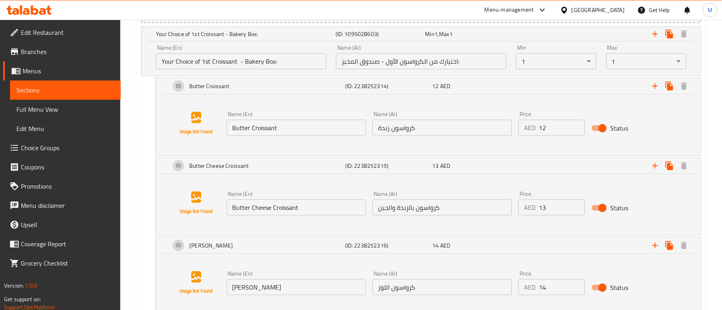
scroll to position [478, 0]
click at [547, 133] on input "12" at bounding box center [562, 127] width 46 height 16
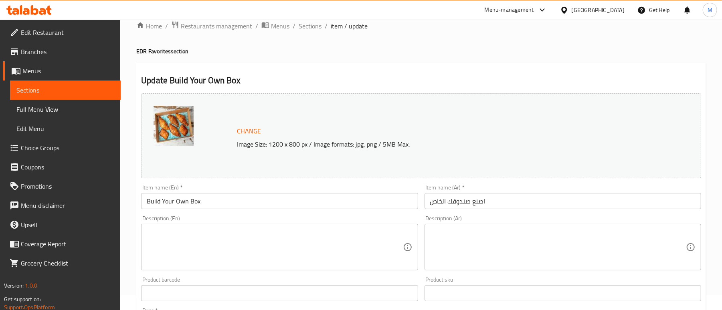
scroll to position [0, 0]
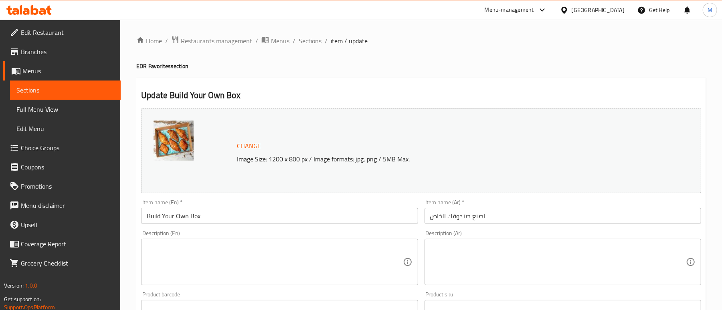
type input "11"
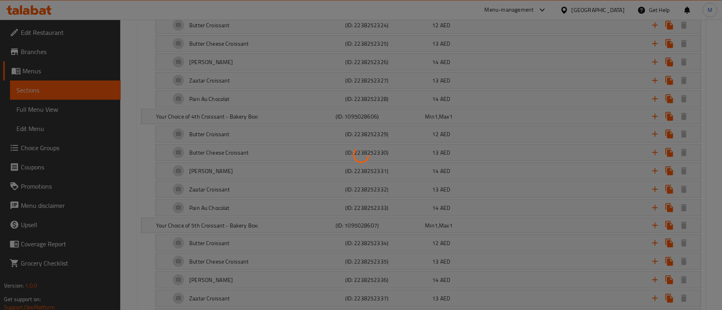
scroll to position [802, 0]
